Goal: Find specific page/section: Find specific page/section

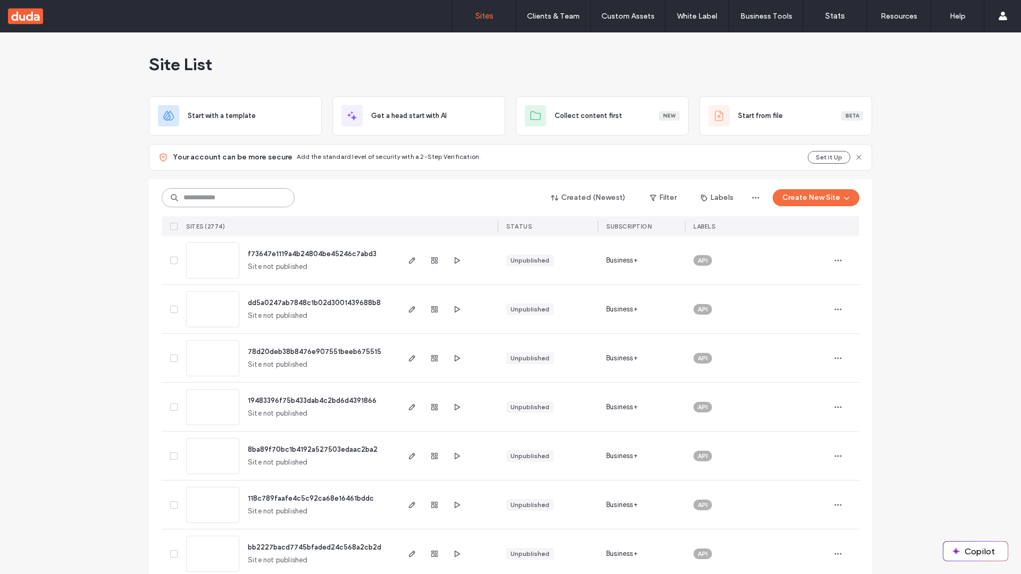
click at [228, 198] on input at bounding box center [228, 197] width 133 height 19
type input "**********"
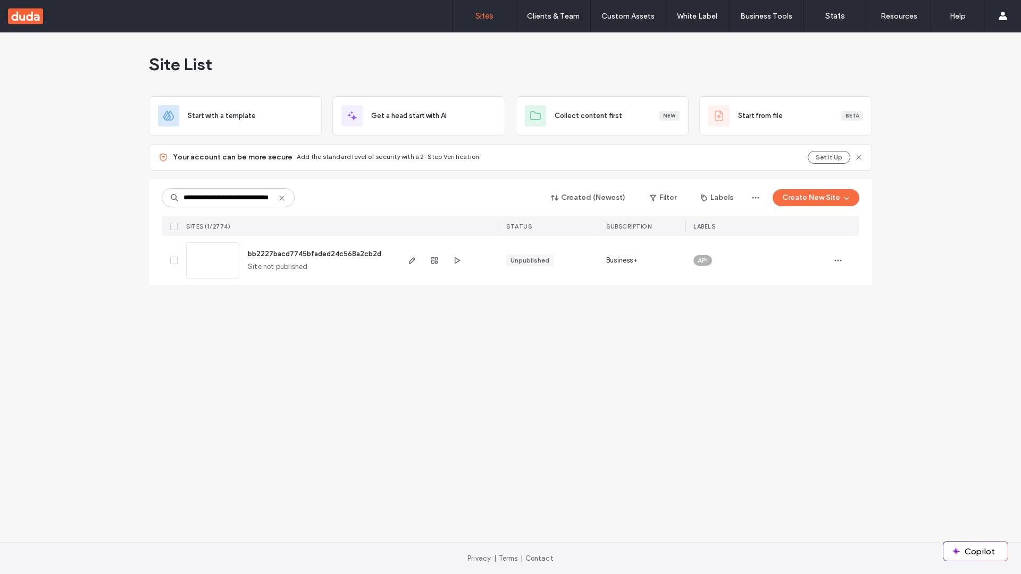
click at [315, 254] on span "bb2227bacd7745bfaded24c568a2cb2d" at bounding box center [314, 254] width 133 height 8
